Goal: Task Accomplishment & Management: Use online tool/utility

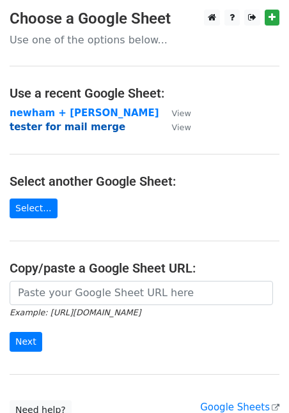
click at [94, 125] on strong "tester for mail merge" at bounding box center [68, 126] width 116 height 11
click at [91, 129] on strong "tester for mail merge" at bounding box center [68, 126] width 116 height 11
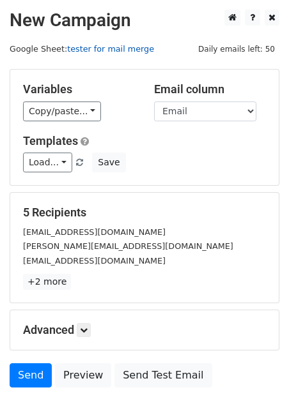
click at [109, 50] on link "tester for mail merge" at bounding box center [110, 49] width 87 height 10
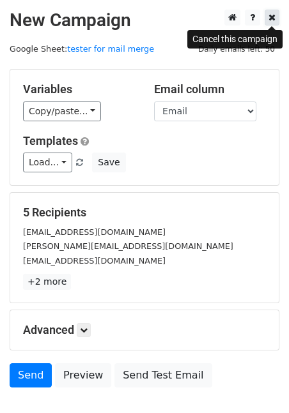
click at [275, 13] on icon at bounding box center [271, 17] width 7 height 9
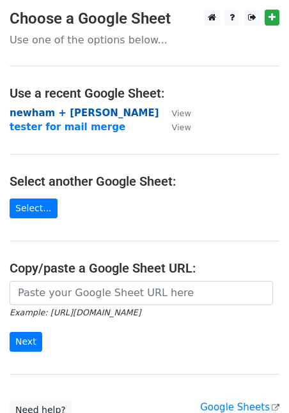
click at [93, 114] on strong "newham + hackney" at bounding box center [84, 112] width 149 height 11
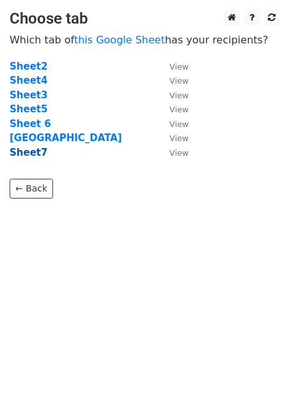
click at [30, 154] on strong "Sheet7" at bounding box center [29, 152] width 38 height 11
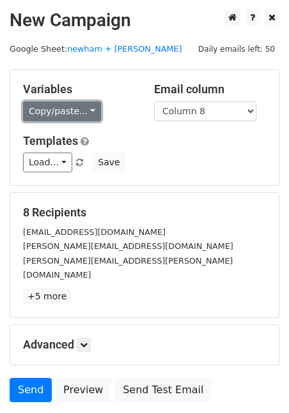
click at [87, 108] on link "Copy/paste..." at bounding box center [62, 112] width 78 height 20
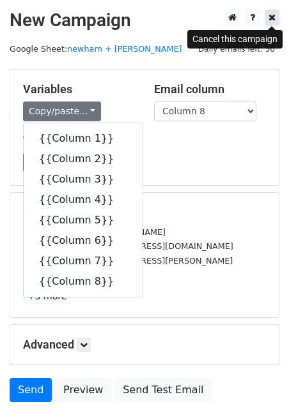
click at [273, 20] on icon at bounding box center [271, 17] width 7 height 9
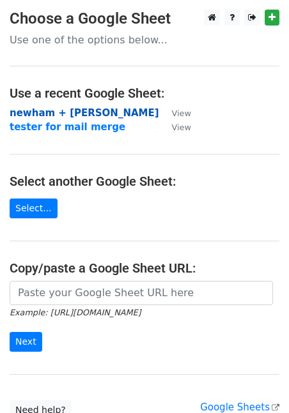
click at [81, 109] on strong "newham + [PERSON_NAME]" at bounding box center [84, 112] width 149 height 11
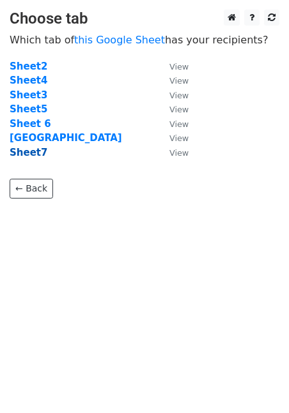
click at [26, 153] on strong "Sheet7" at bounding box center [29, 152] width 38 height 11
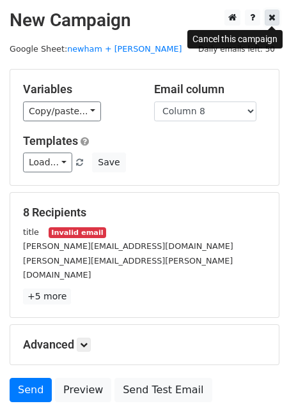
click at [274, 20] on icon at bounding box center [271, 17] width 7 height 9
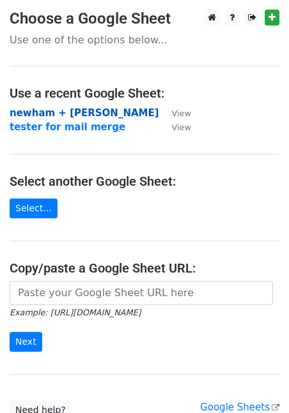
click at [87, 110] on strong "newham + [PERSON_NAME]" at bounding box center [84, 112] width 149 height 11
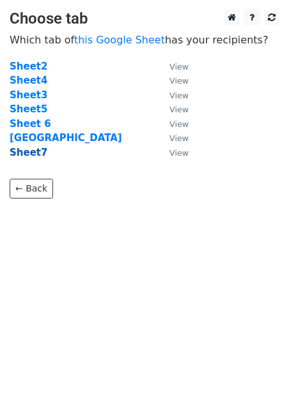
click at [33, 152] on strong "Sheet7" at bounding box center [29, 152] width 38 height 11
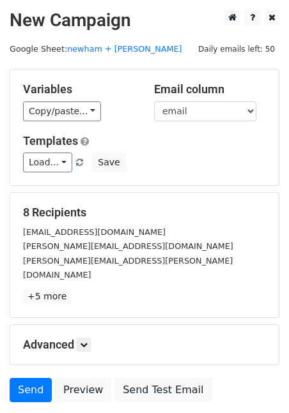
click at [72, 122] on div "Variables Copy/paste... {{title}} {{surname}} {{email}} Email column title surn…" at bounding box center [144, 128] width 268 height 116
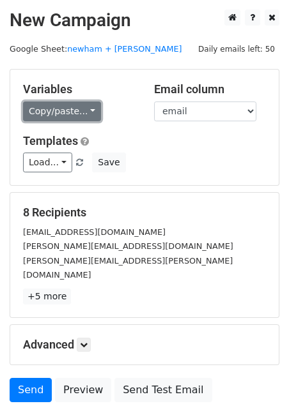
click at [75, 119] on link "Copy/paste..." at bounding box center [62, 112] width 78 height 20
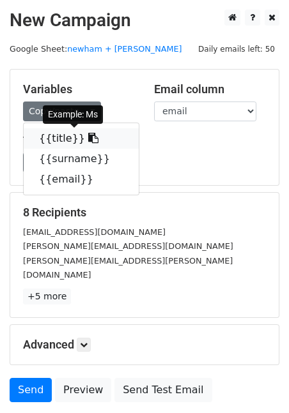
click at [66, 139] on link "{{title}}" at bounding box center [81, 138] width 115 height 20
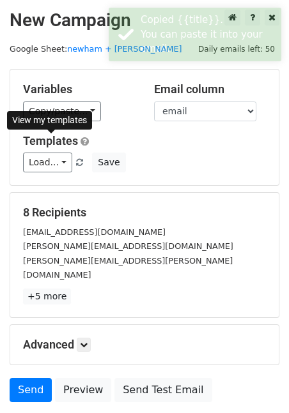
click at [66, 139] on link "Templates" at bounding box center [50, 140] width 55 height 13
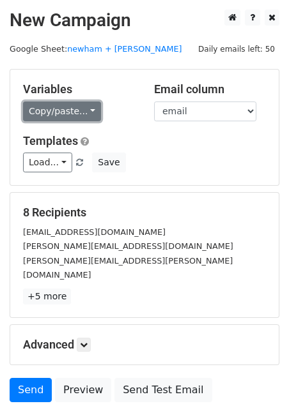
click at [93, 109] on link "Copy/paste..." at bounding box center [62, 112] width 78 height 20
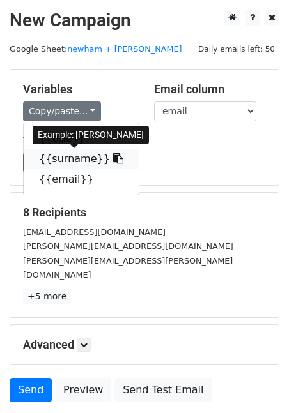
click at [113, 155] on icon at bounding box center [118, 158] width 10 height 10
